Goal: Check status: Check status

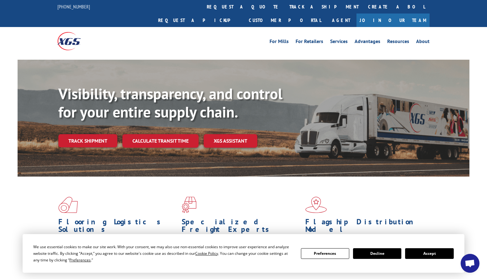
click at [415, 254] on button "Accept" at bounding box center [429, 253] width 48 height 11
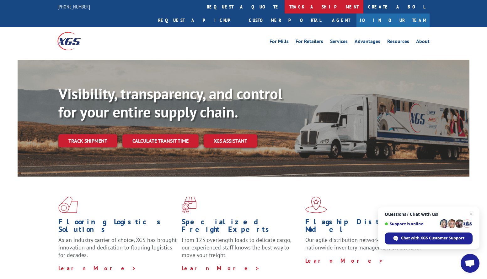
click at [285, 6] on link "track a shipment" at bounding box center [324, 6] width 79 height 13
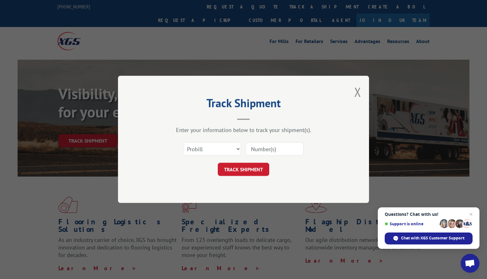
click at [256, 147] on input at bounding box center [275, 148] width 58 height 13
paste input "242992"
type input "242992"
click at [250, 168] on button "TRACK SHIPMENT" at bounding box center [243, 169] width 51 height 13
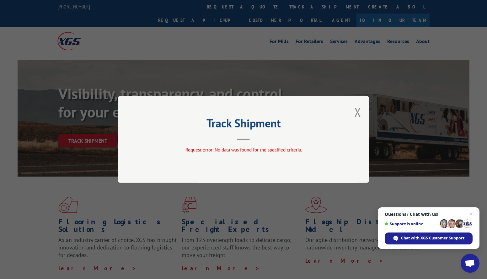
click at [250, 146] on div "Track Shipment Request error: No data was found for the specified criteria." at bounding box center [243, 139] width 251 height 87
click at [218, 9] on div "Track Shipment Request error: No data was found for the specified criteria." at bounding box center [243, 139] width 487 height 279
click at [358, 111] on button "Close modal" at bounding box center [357, 112] width 7 height 17
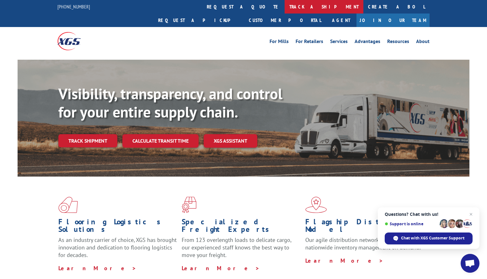
click at [285, 9] on link "track a shipment" at bounding box center [324, 6] width 79 height 13
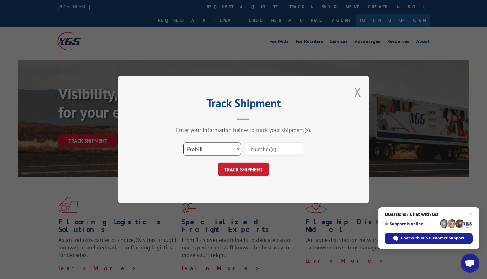
select select "po"
click at [261, 147] on input at bounding box center [275, 148] width 58 height 13
paste input "242992"
type input "242992"
click at [251, 171] on button "TRACK SHIPMENT" at bounding box center [243, 169] width 51 height 13
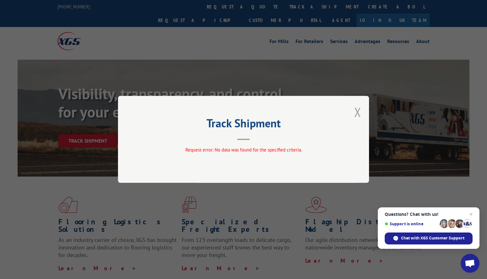
click at [356, 114] on button "Close modal" at bounding box center [357, 112] width 7 height 17
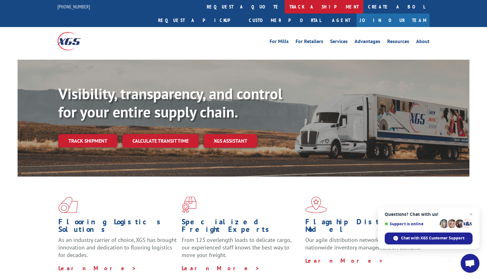
click at [285, 6] on link "track a shipment" at bounding box center [324, 6] width 79 height 13
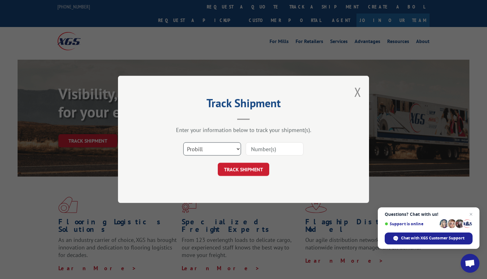
select select "bol"
click at [274, 149] on input at bounding box center [275, 148] width 58 height 13
paste input "242992"
type input "242992"
click at [251, 167] on button "TRACK SHIPMENT" at bounding box center [243, 169] width 51 height 13
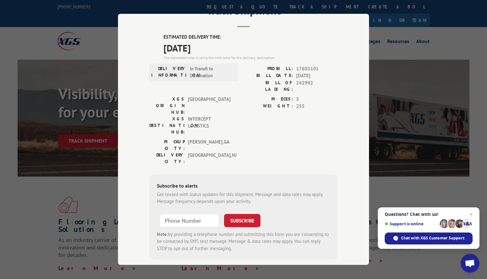
scroll to position [30, 0]
